Goal: Transaction & Acquisition: Purchase product/service

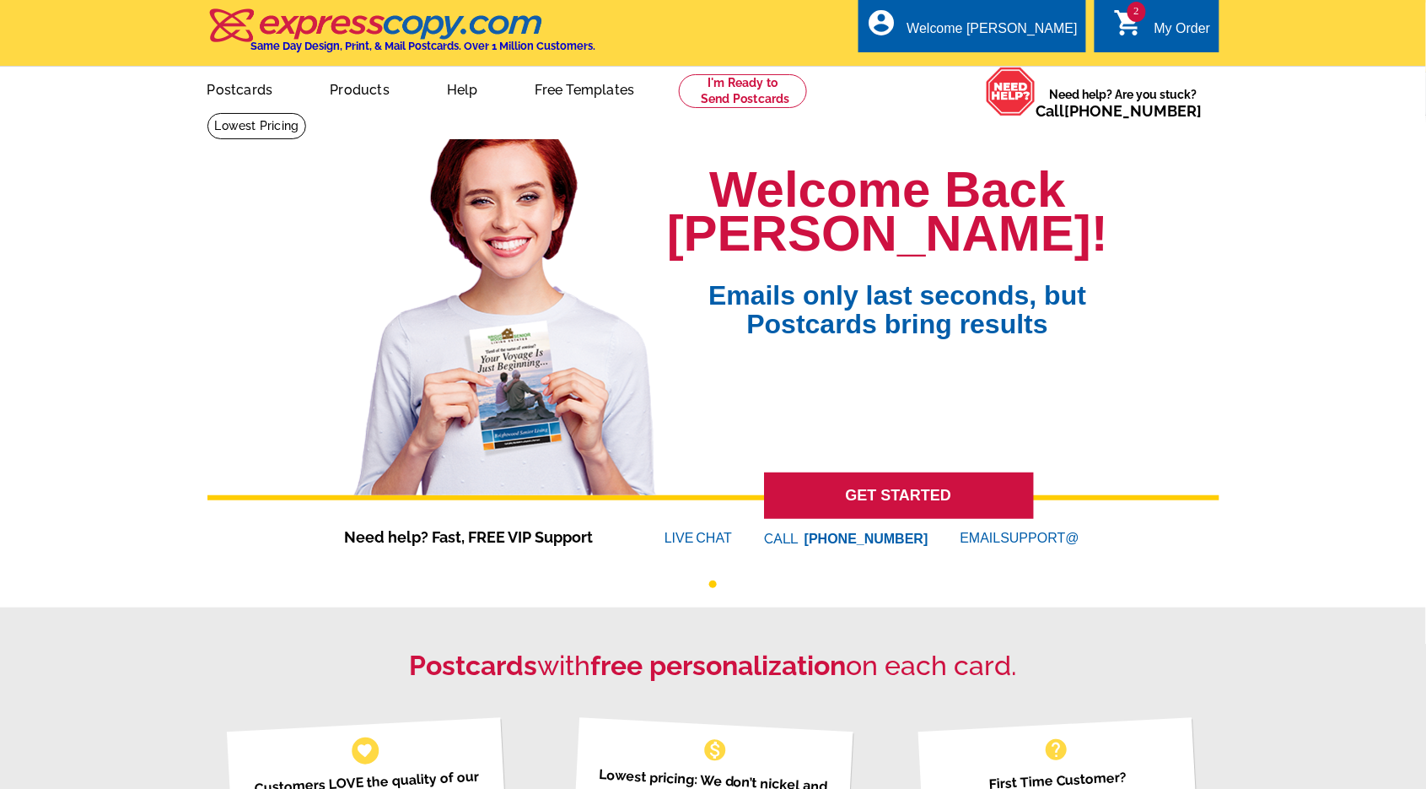
click at [1139, 25] on icon "shopping_cart" at bounding box center [1129, 23] width 30 height 30
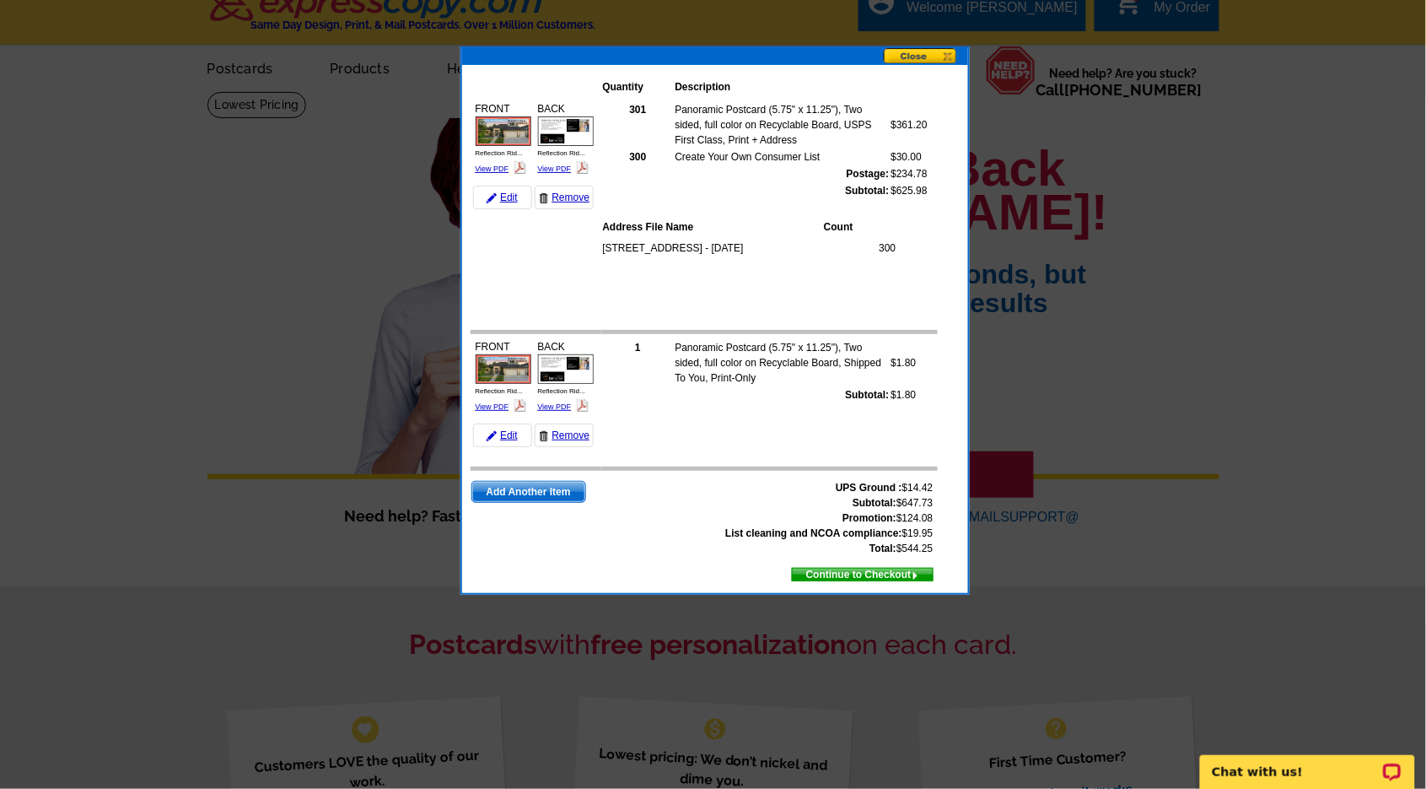
scroll to position [23, 0]
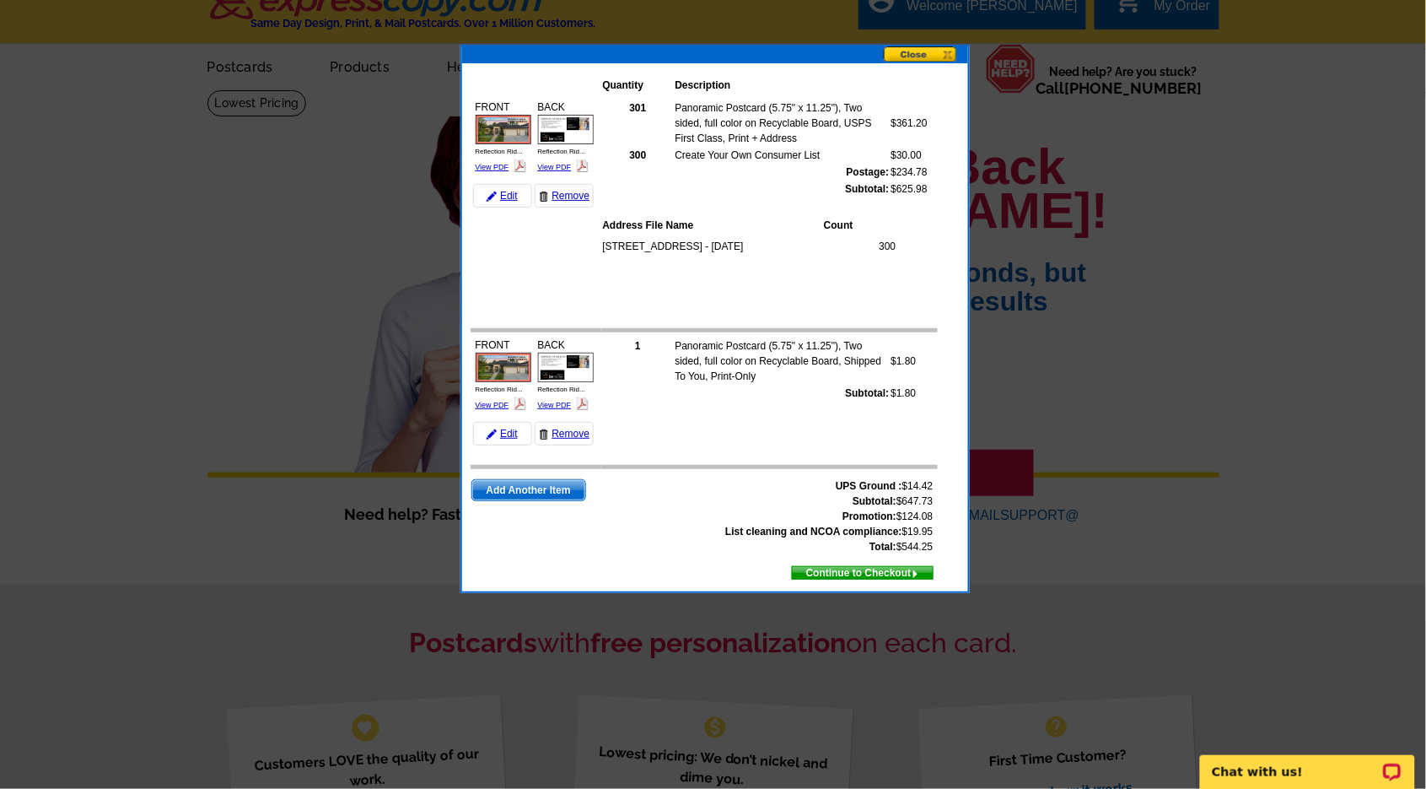
click at [867, 564] on span "Continue to Checkout" at bounding box center [863, 572] width 140 height 19
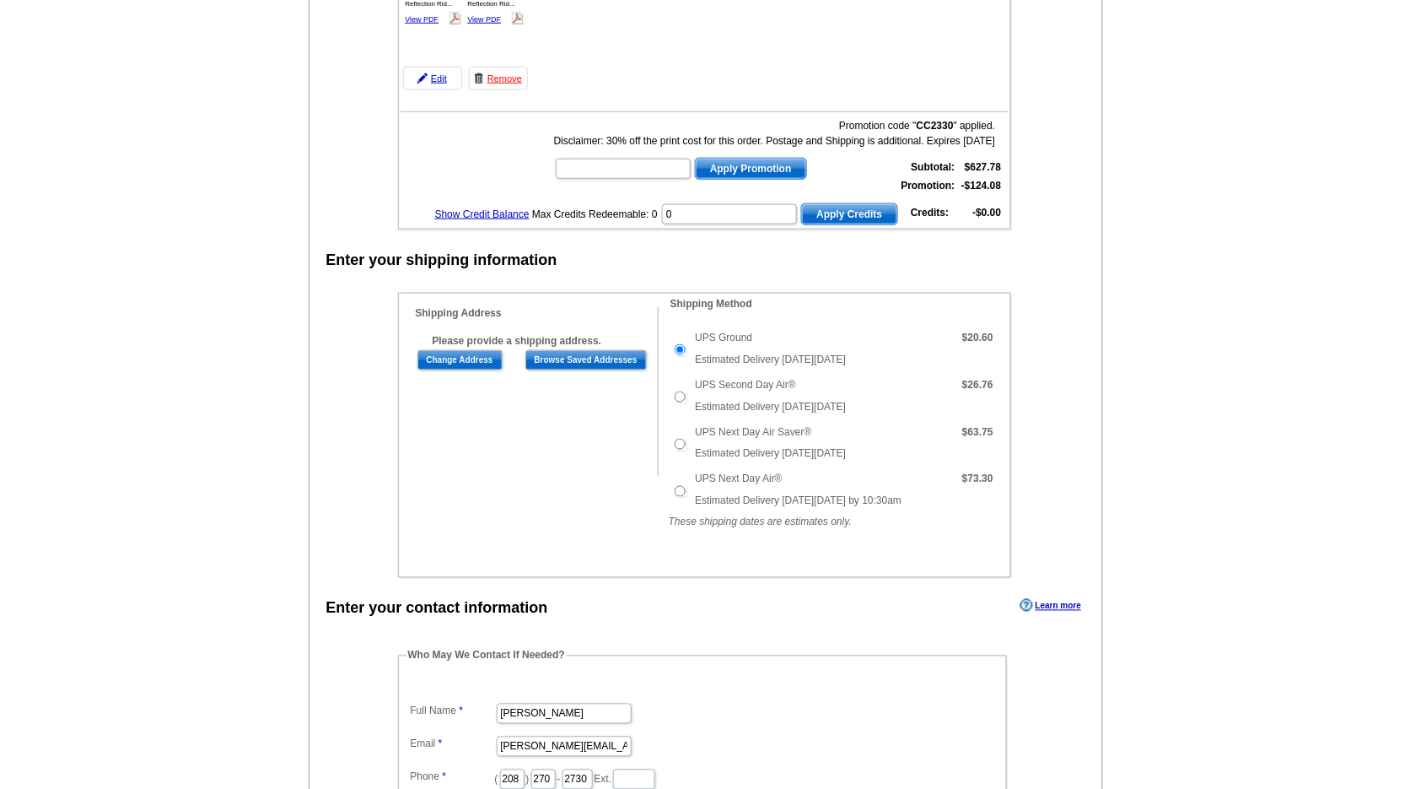
scroll to position [508, 0]
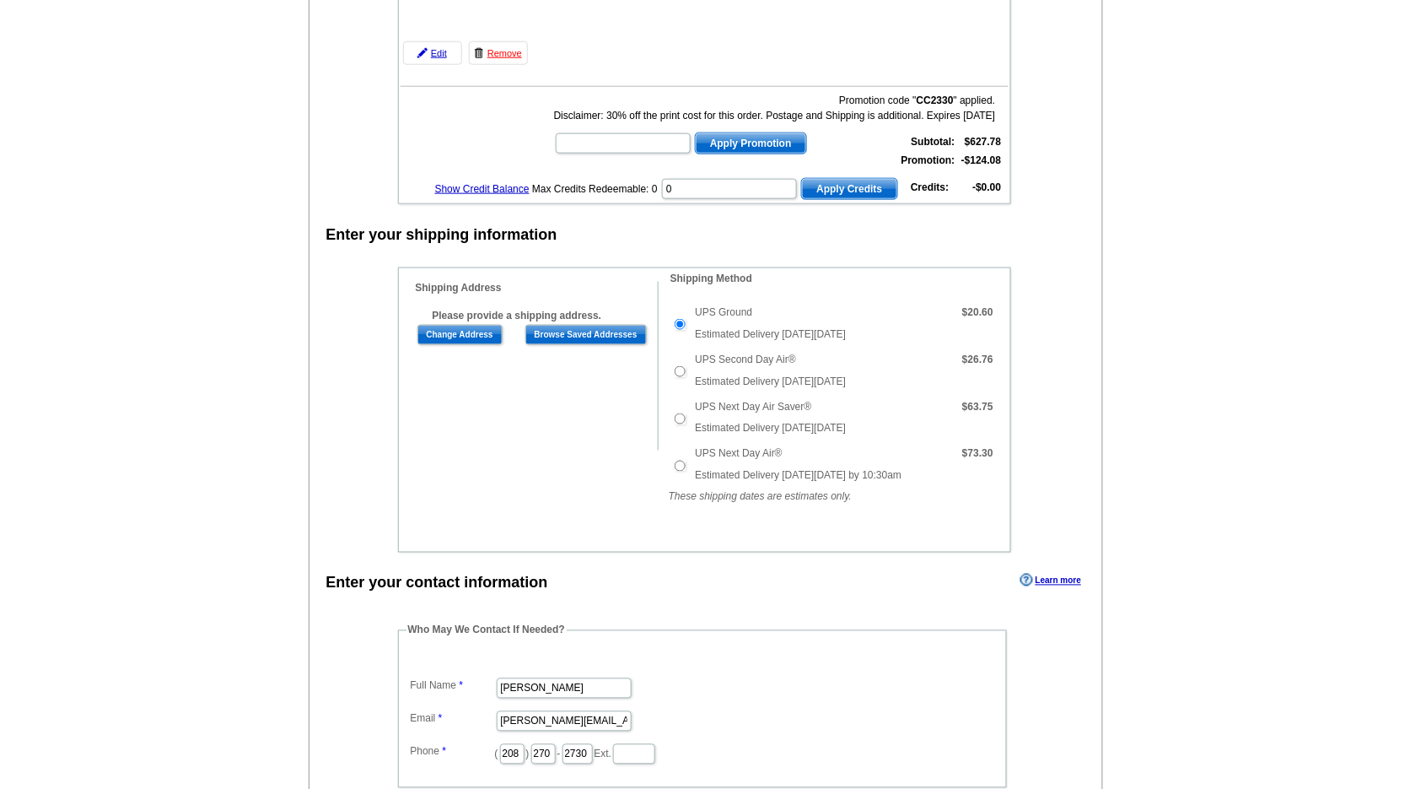
click at [682, 319] on input "UPS Ground" at bounding box center [680, 324] width 11 height 11
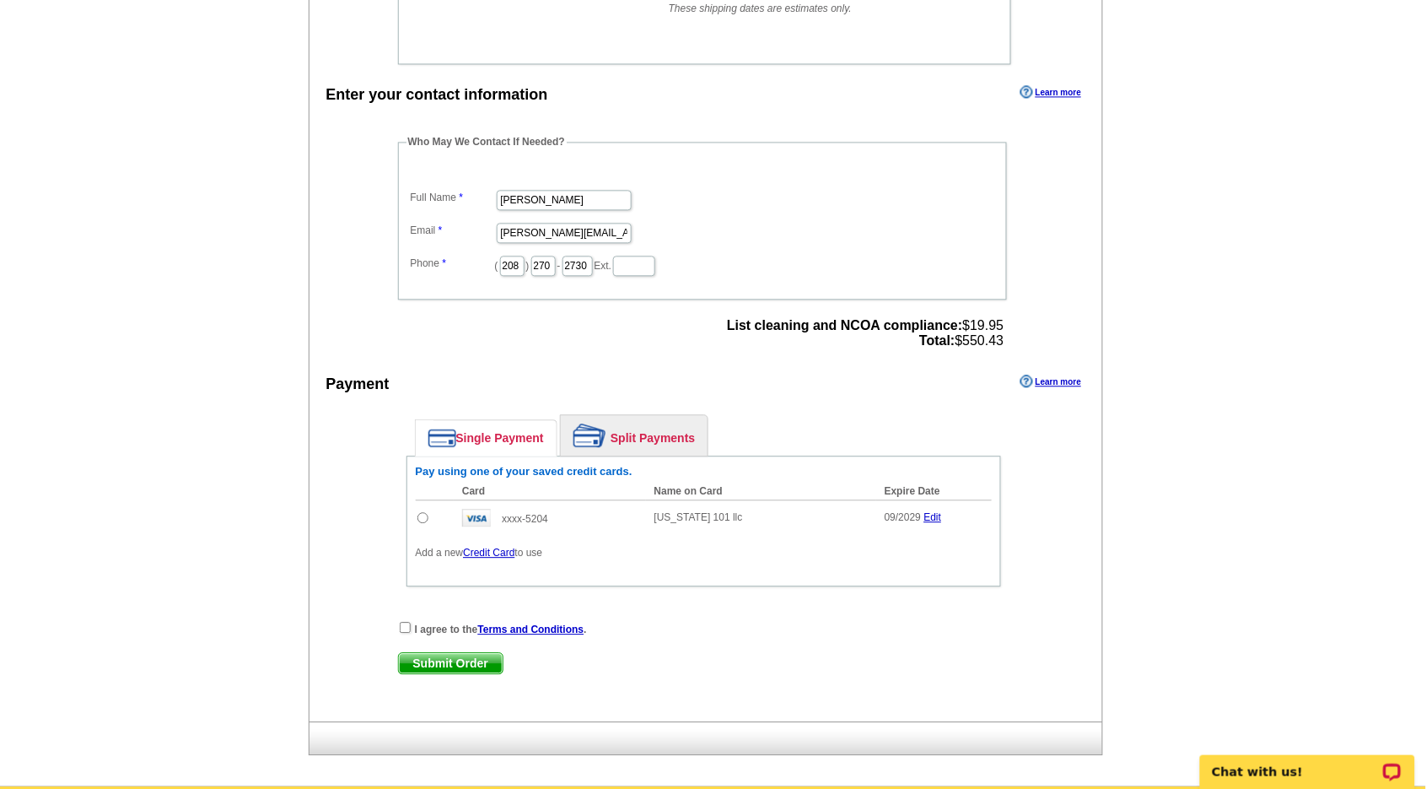
scroll to position [1016, 0]
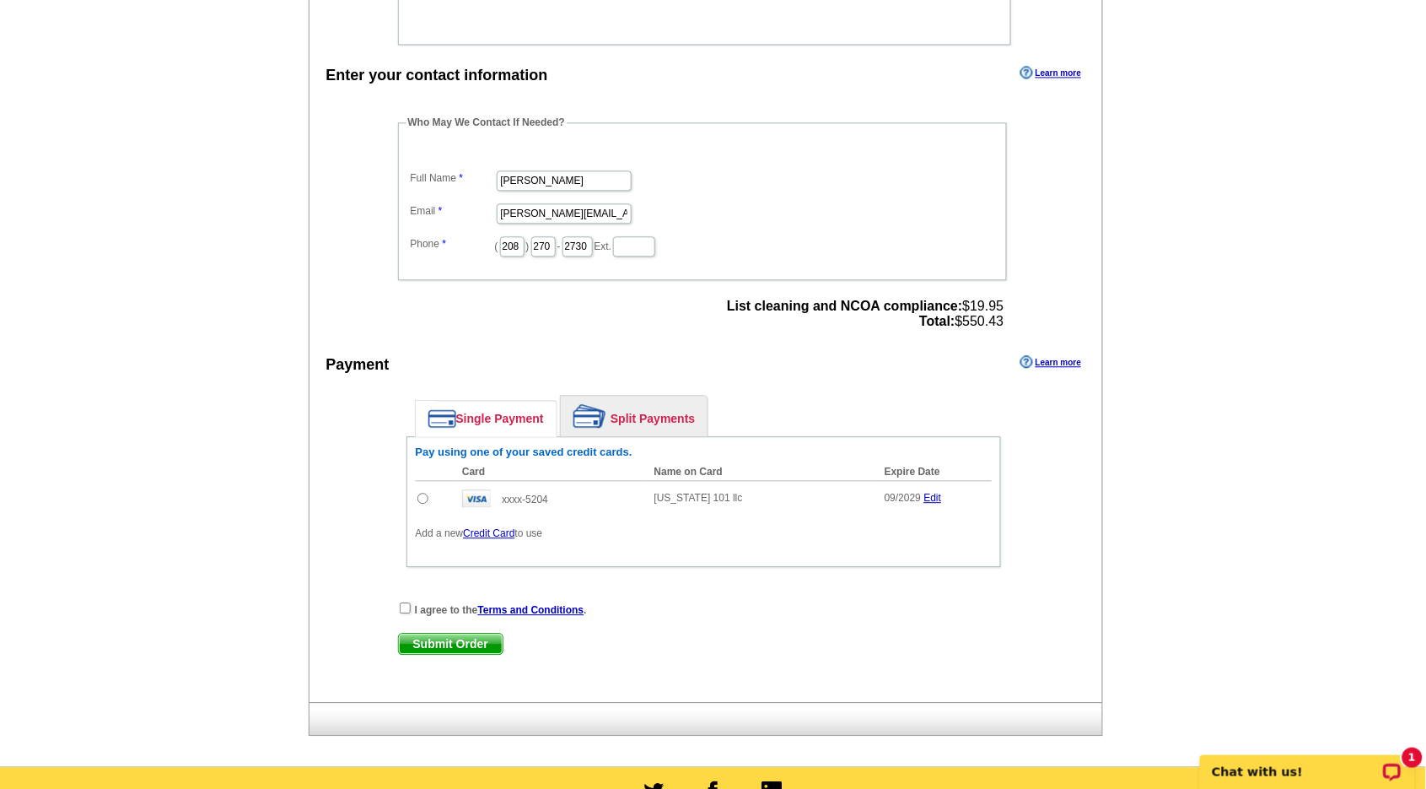
click at [404, 602] on input "checkbox" at bounding box center [405, 607] width 11 height 11
checkbox input "true"
click at [423, 493] on input "radio" at bounding box center [423, 498] width 11 height 11
radio input "true"
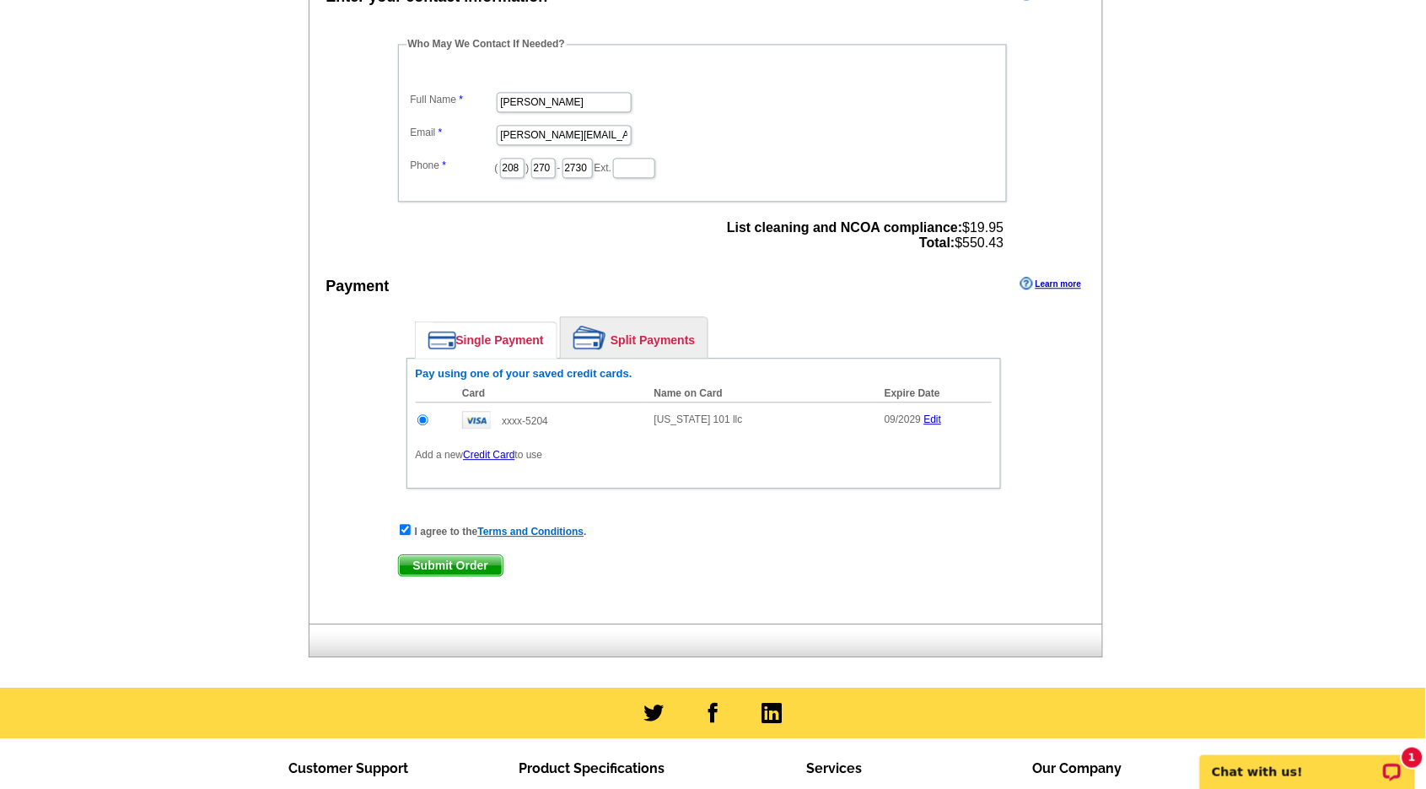
scroll to position [1097, 0]
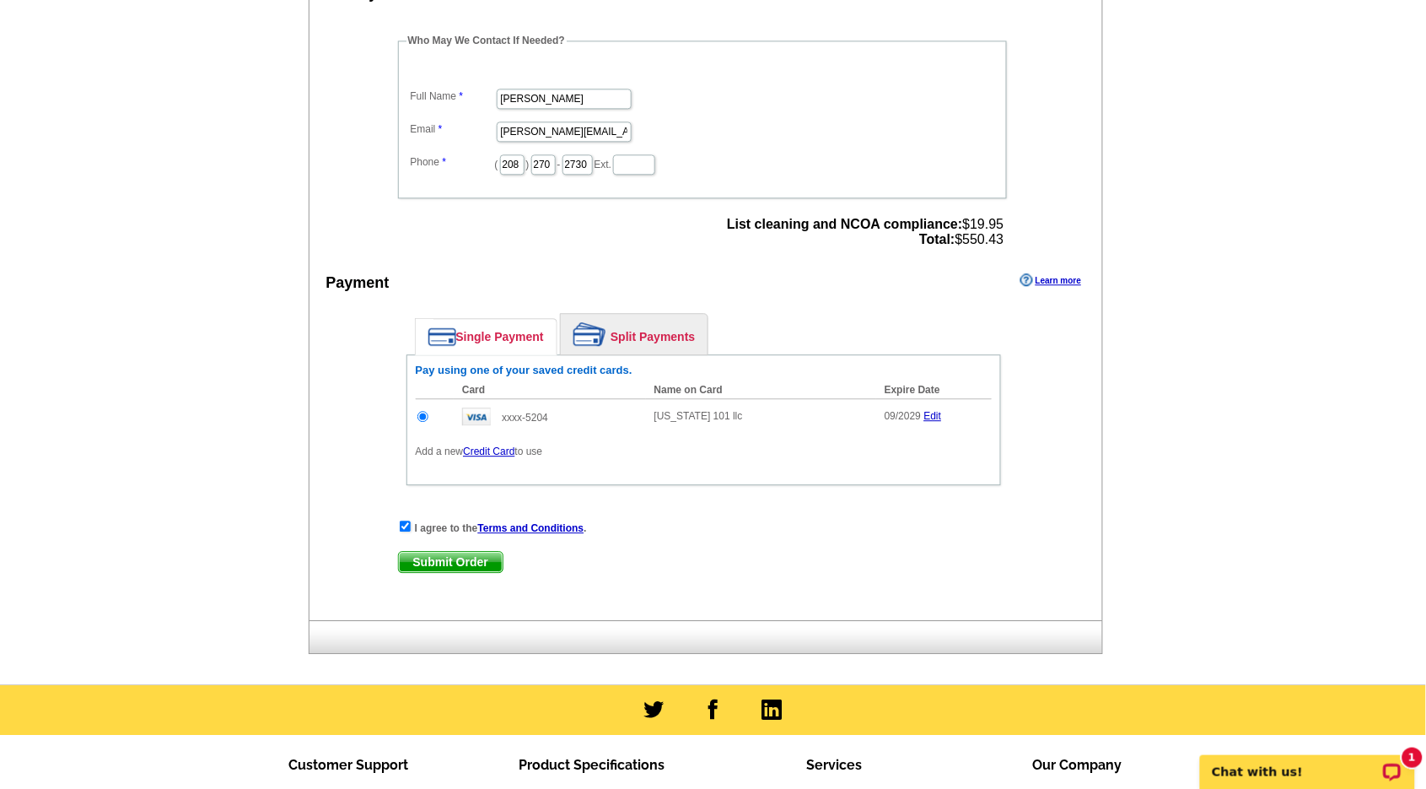
click at [459, 552] on span "Submit Order" at bounding box center [451, 562] width 104 height 20
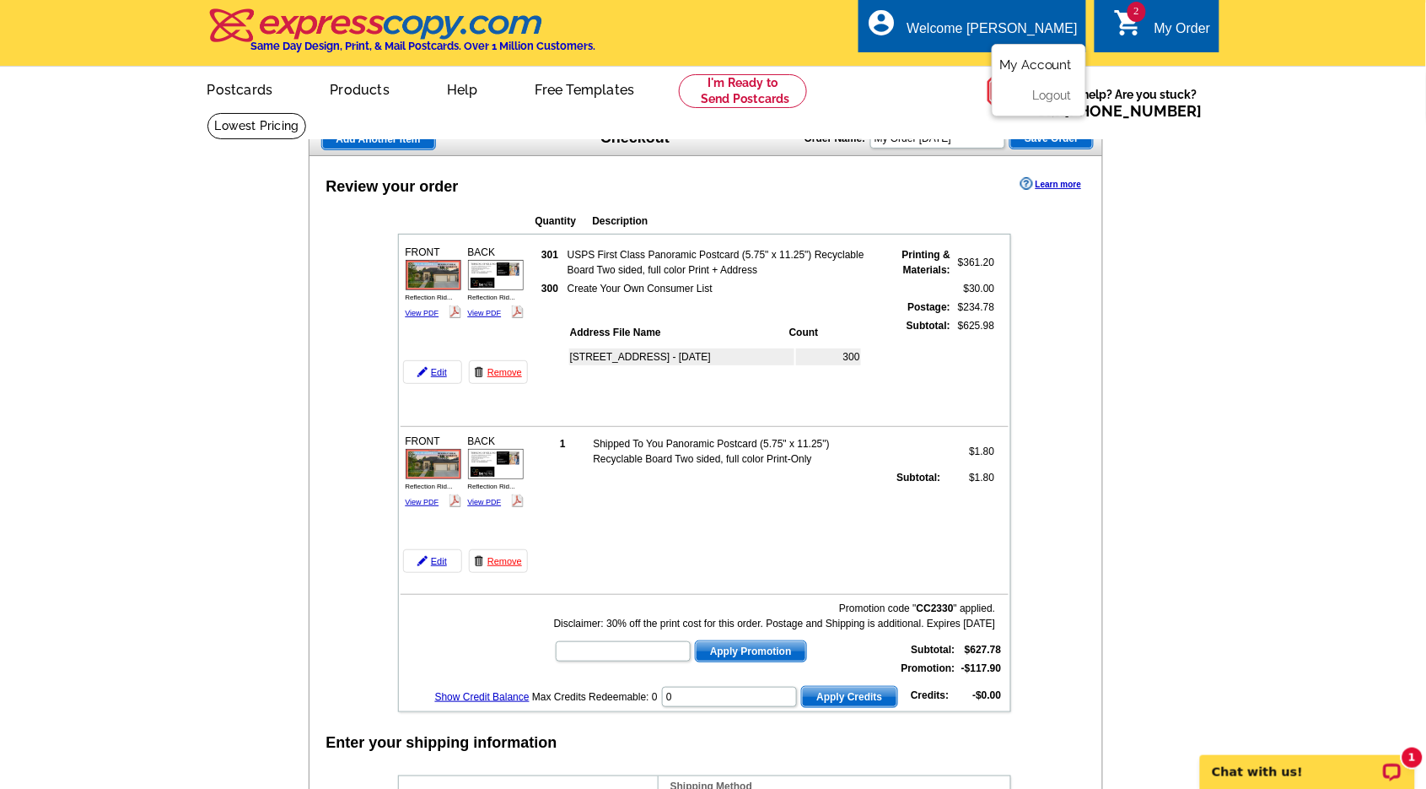
click at [1016, 60] on link "My Account" at bounding box center [1036, 64] width 73 height 15
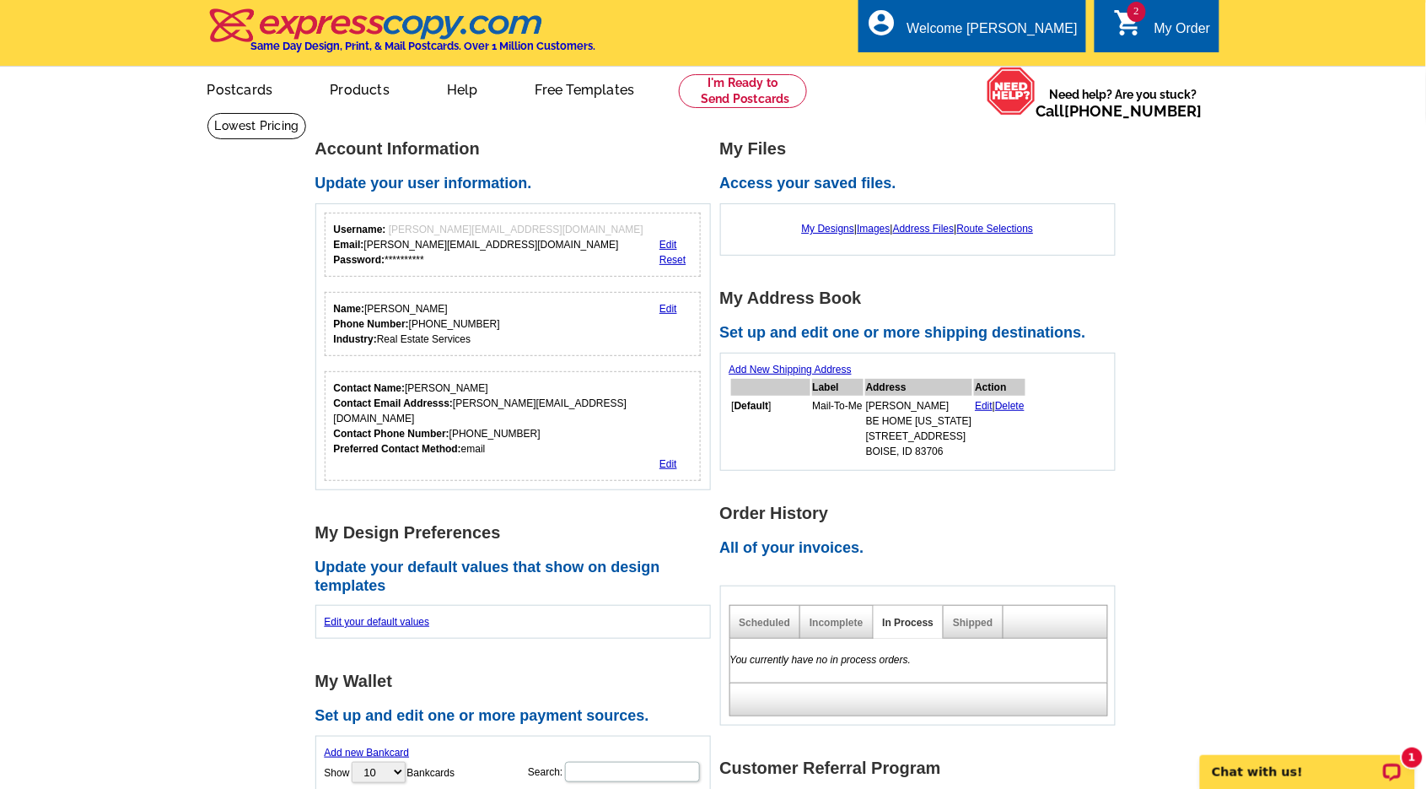
click at [508, 260] on div "**********" at bounding box center [489, 245] width 310 height 46
click at [1140, 20] on icon "shopping_cart" at bounding box center [1129, 23] width 30 height 30
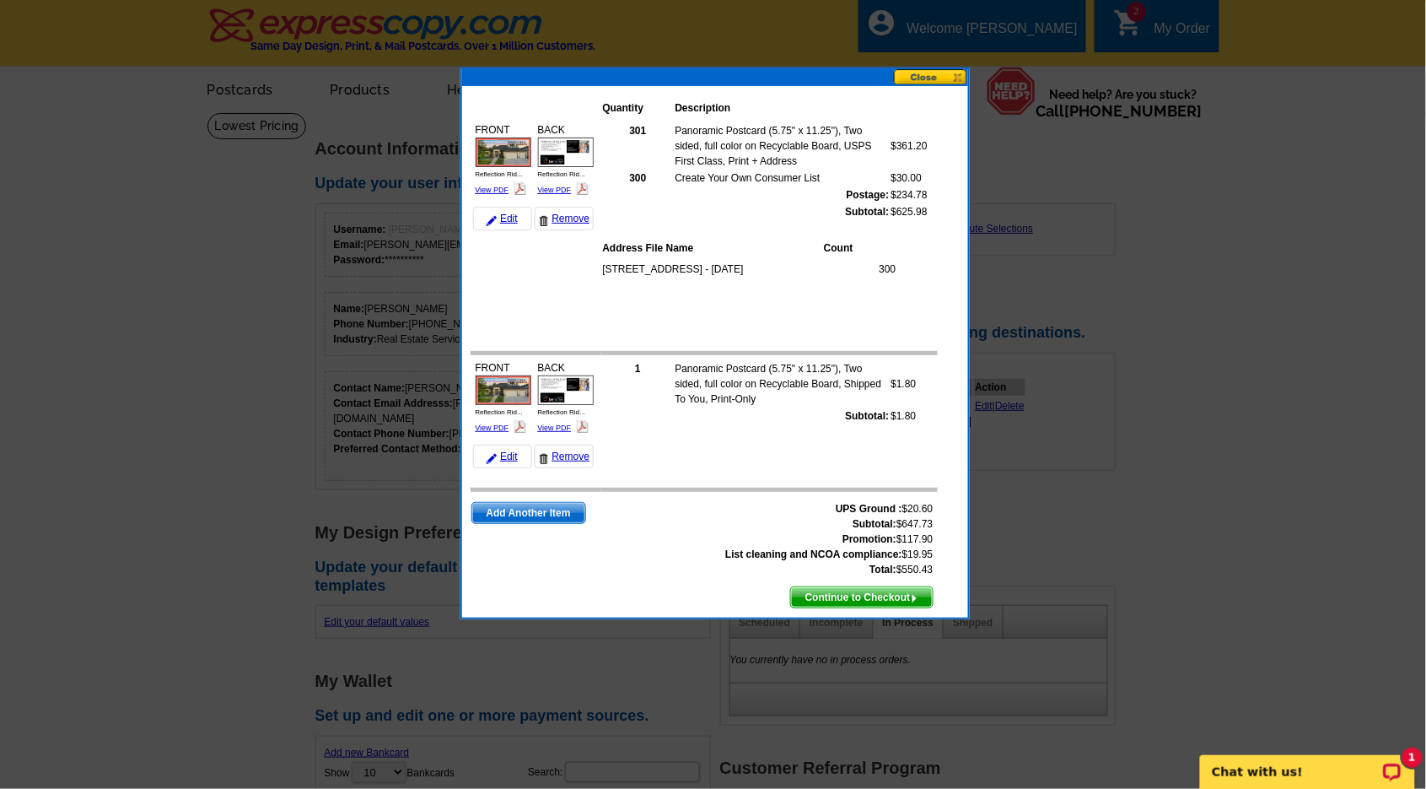
click at [861, 590] on span "Continue to Checkout" at bounding box center [862, 597] width 142 height 20
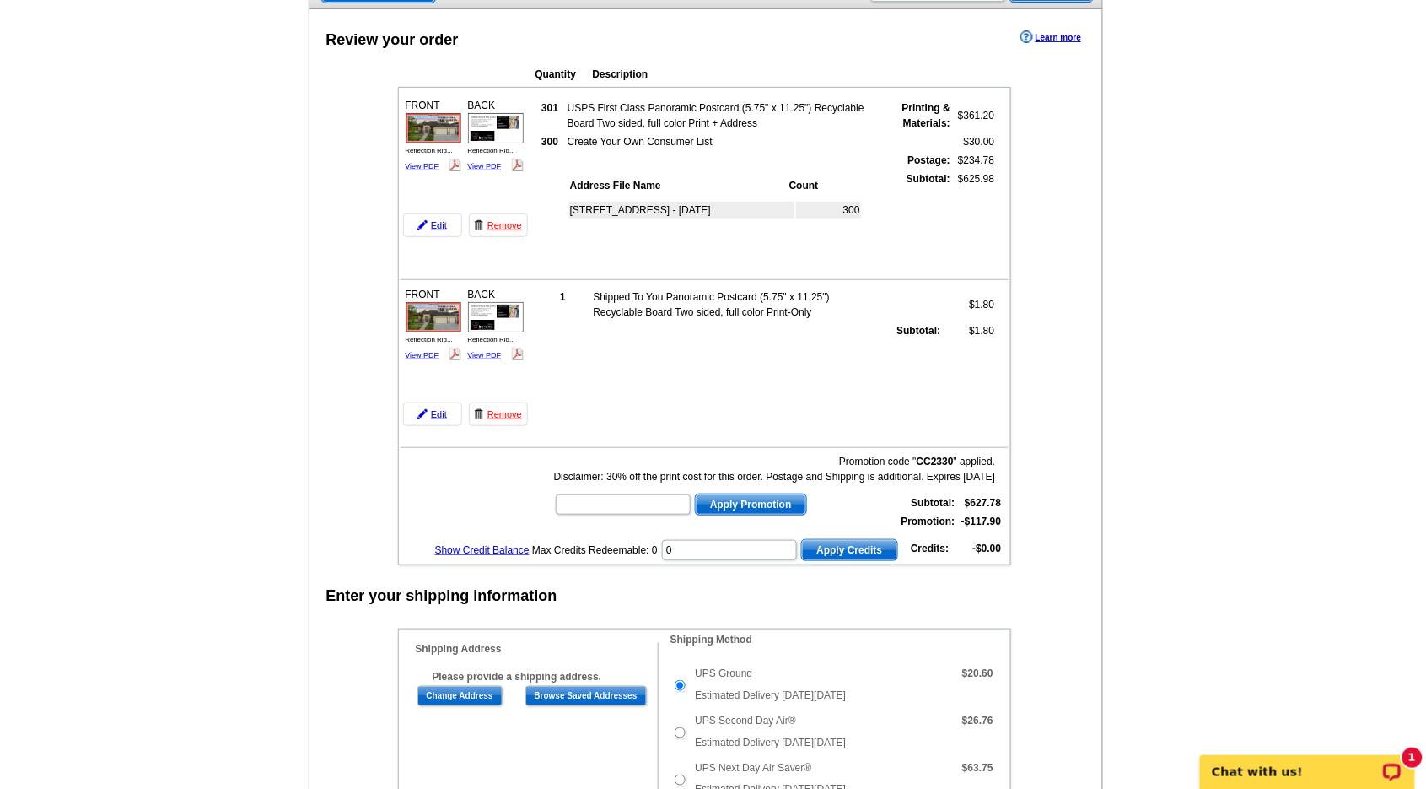
scroll to position [149, 0]
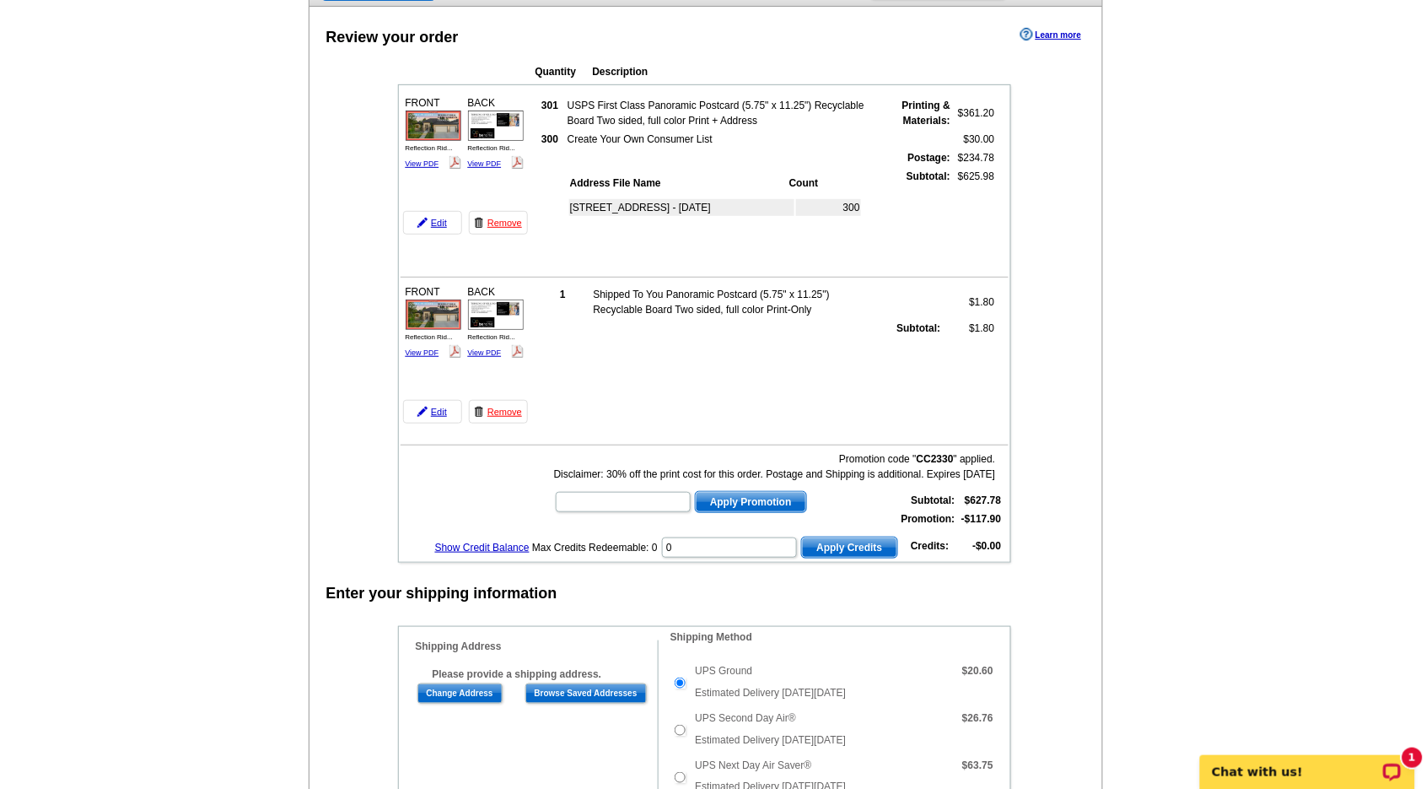
click at [631, 203] on td "[STREET_ADDRESS] - [DATE]" at bounding box center [681, 207] width 225 height 17
click at [493, 407] on link "Remove" at bounding box center [498, 412] width 59 height 24
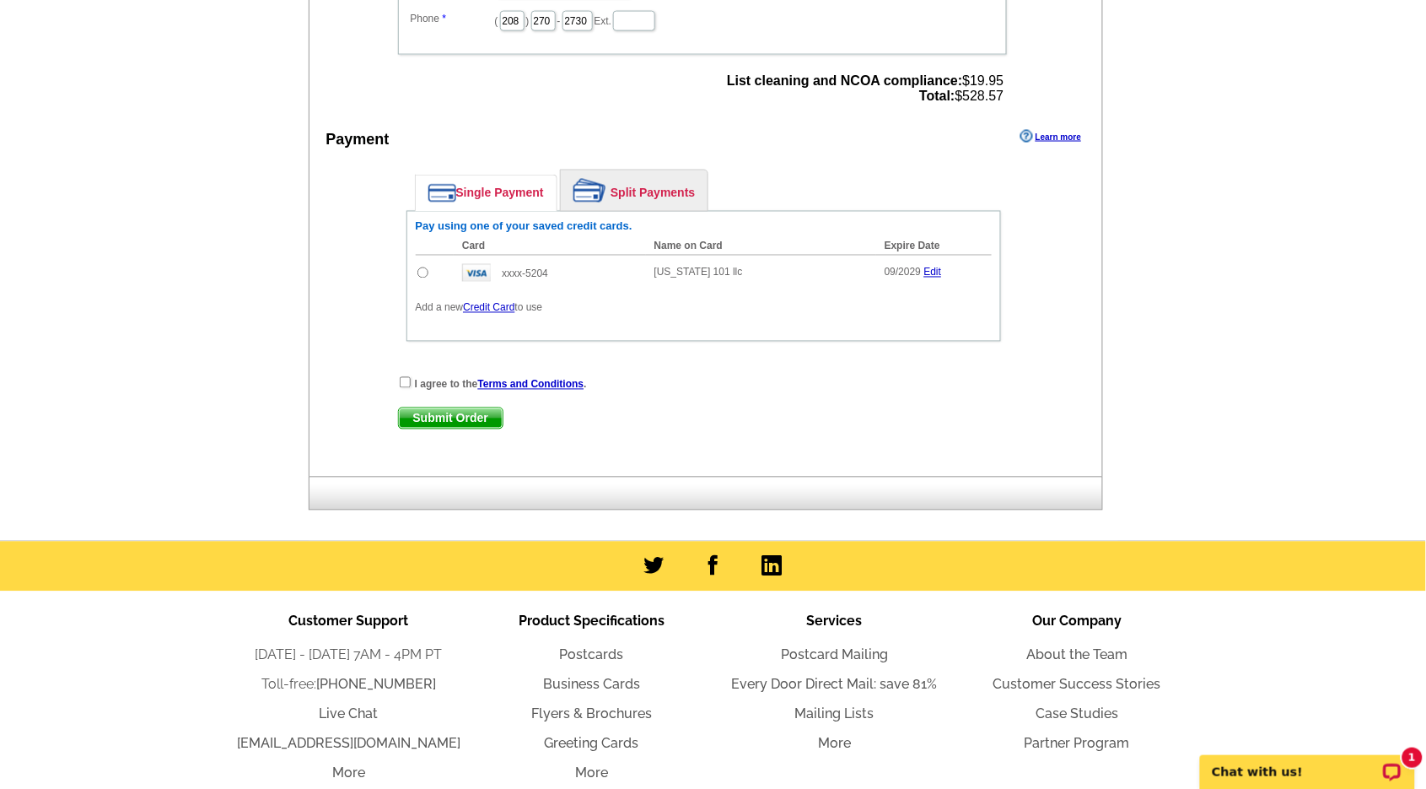
scroll to position [694, 0]
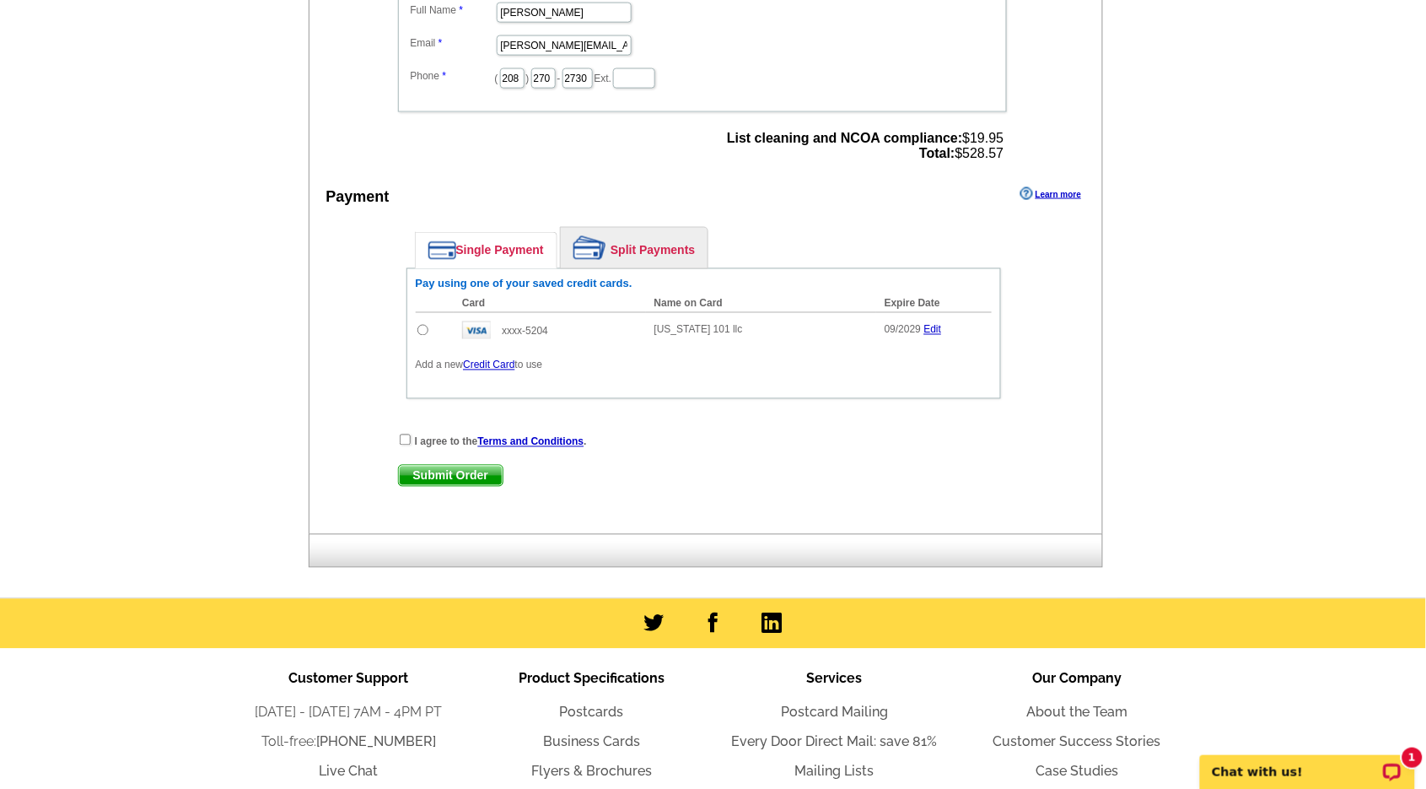
click at [420, 325] on input "radio" at bounding box center [423, 330] width 11 height 11
radio input "true"
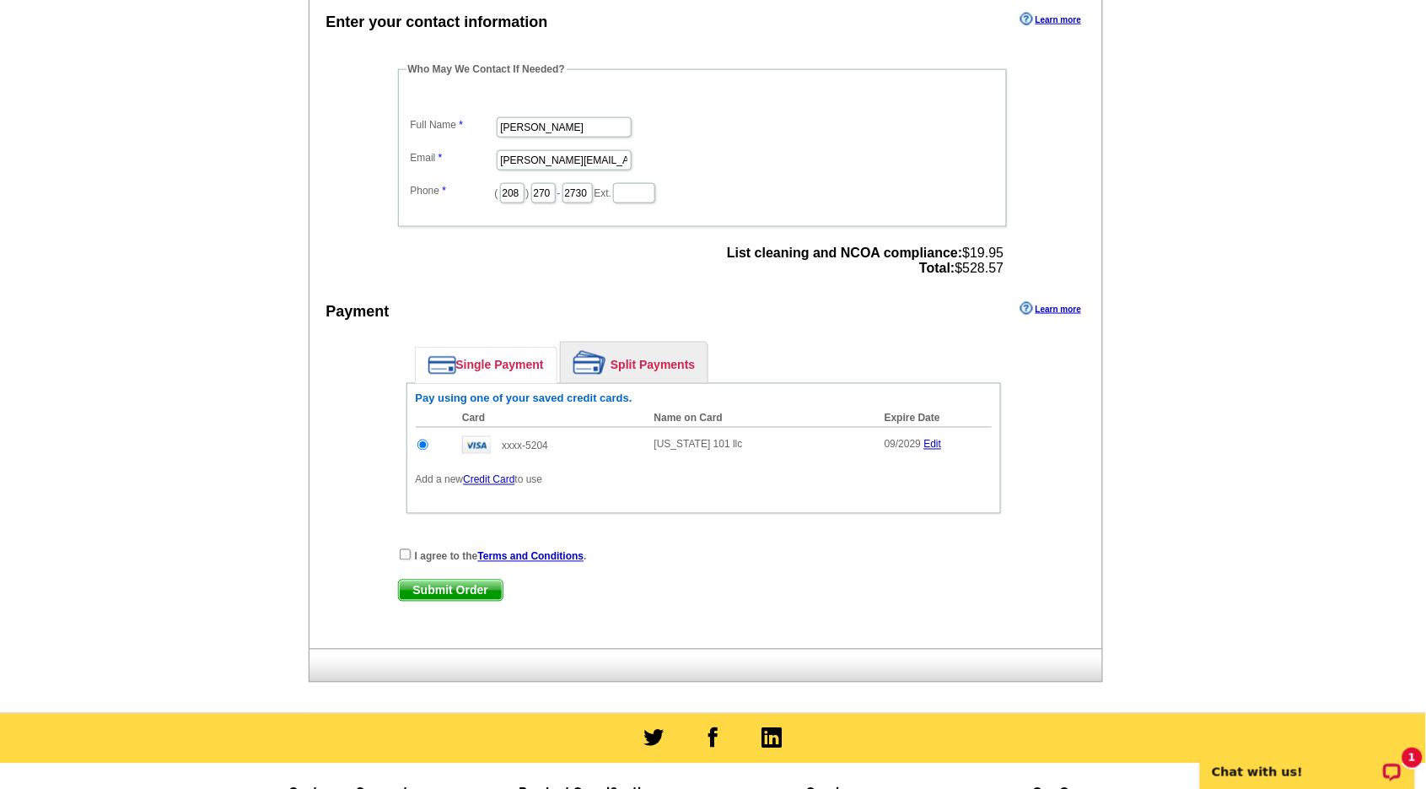
scroll to position [589, 0]
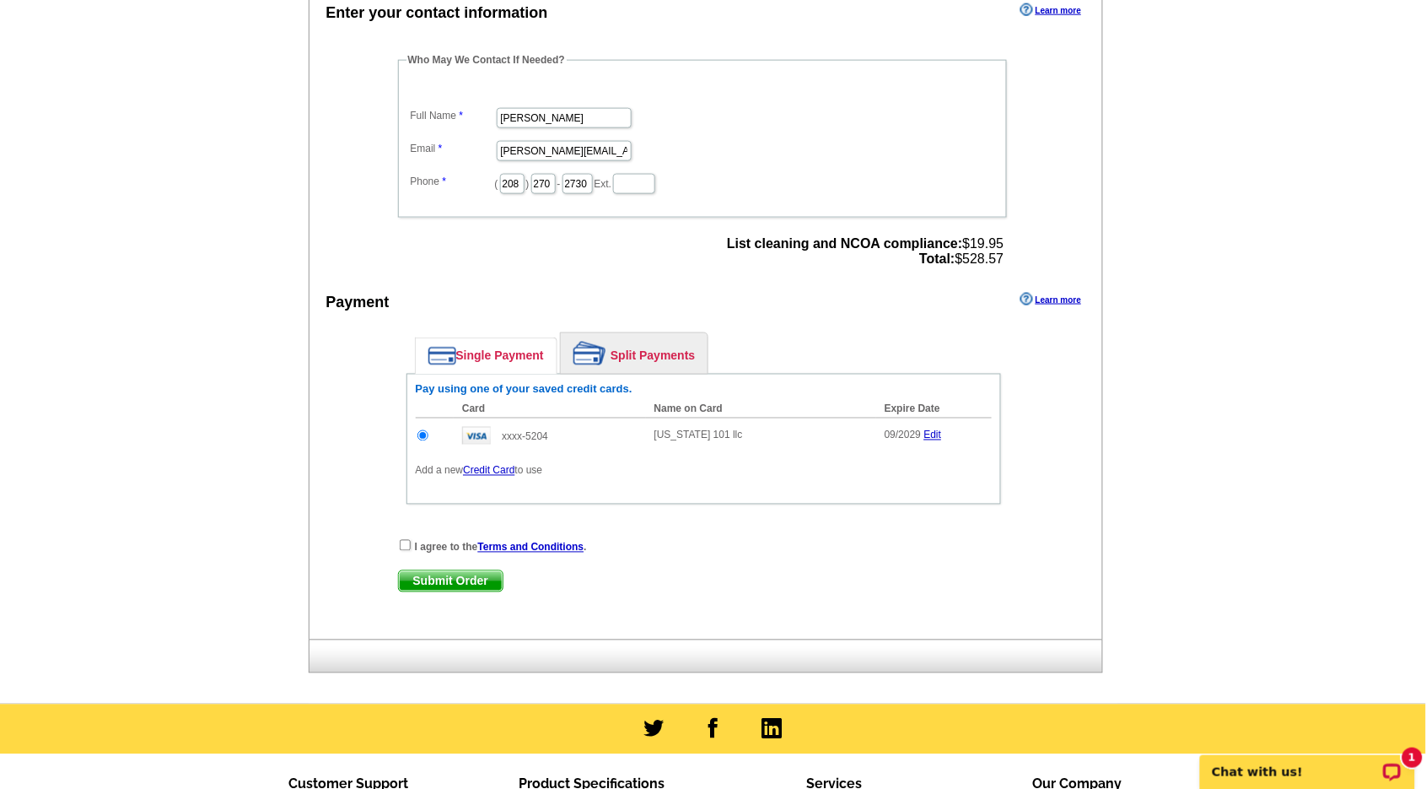
click at [406, 540] on input "checkbox" at bounding box center [405, 545] width 11 height 11
checkbox input "true"
click at [423, 571] on span "Submit Order" at bounding box center [451, 581] width 104 height 20
